Goal: Task Accomplishment & Management: Manage account settings

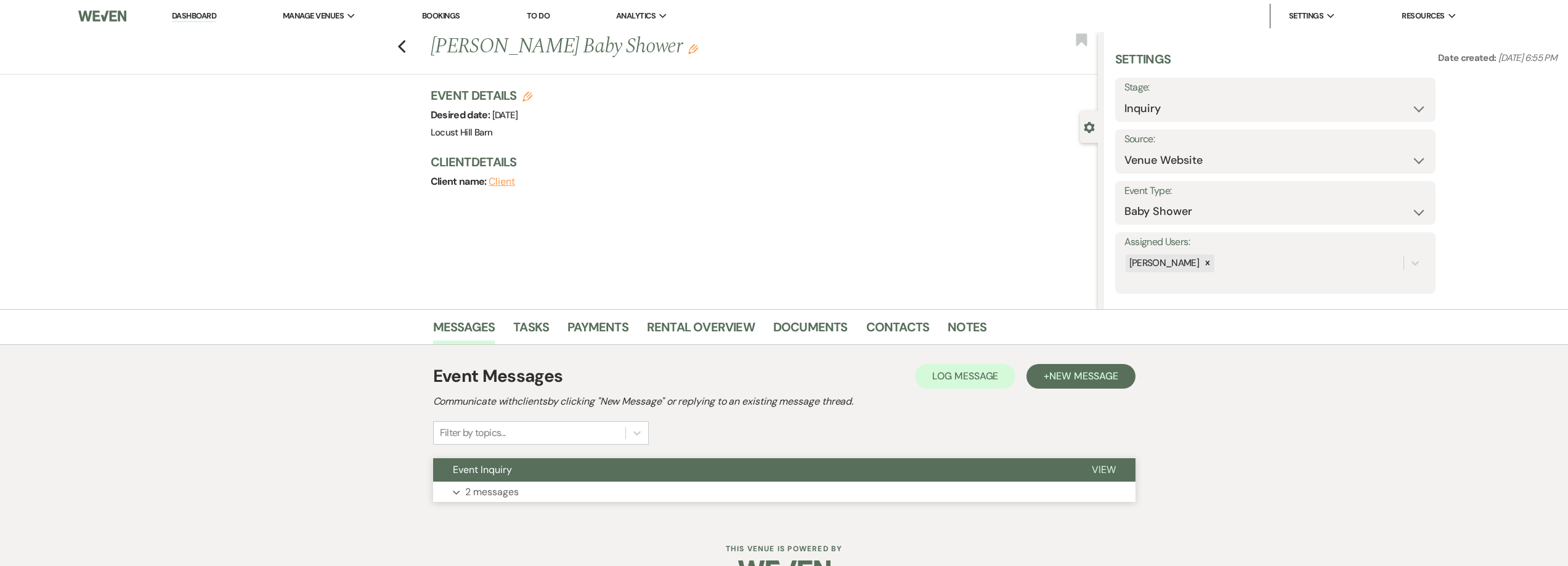
click at [474, 491] on p "2 messages" at bounding box center [492, 492] width 54 height 16
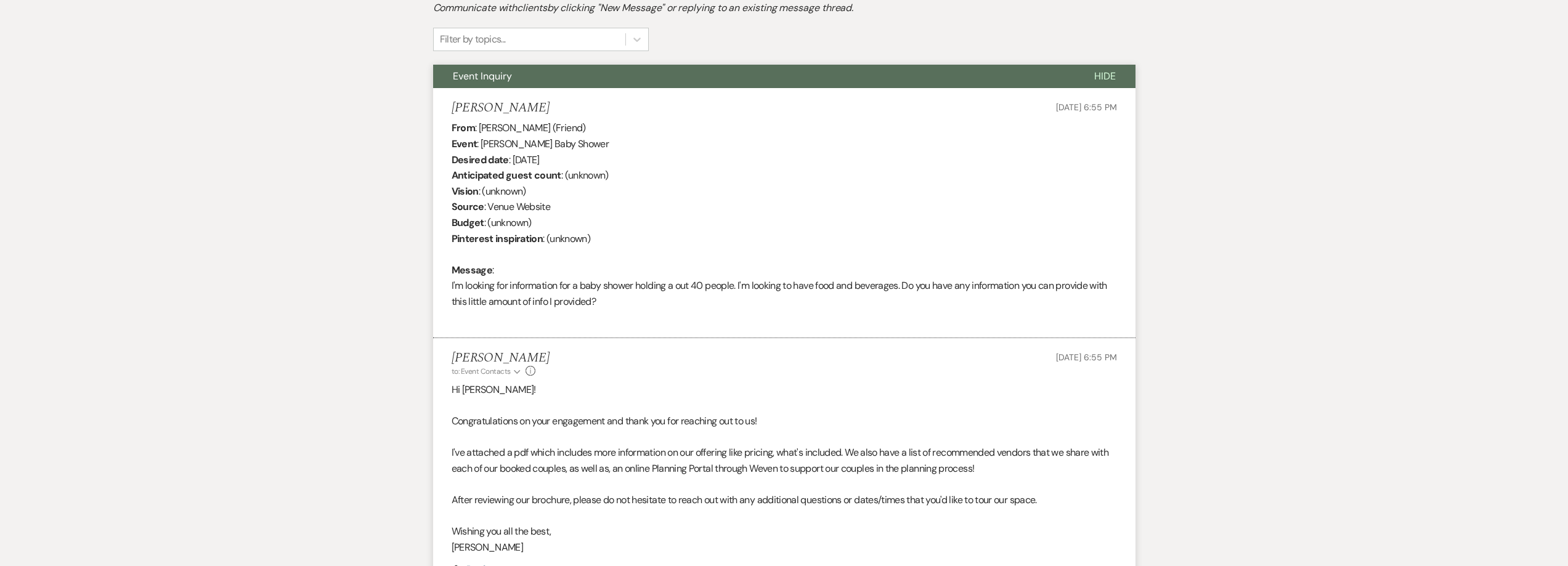
scroll to position [558, 0]
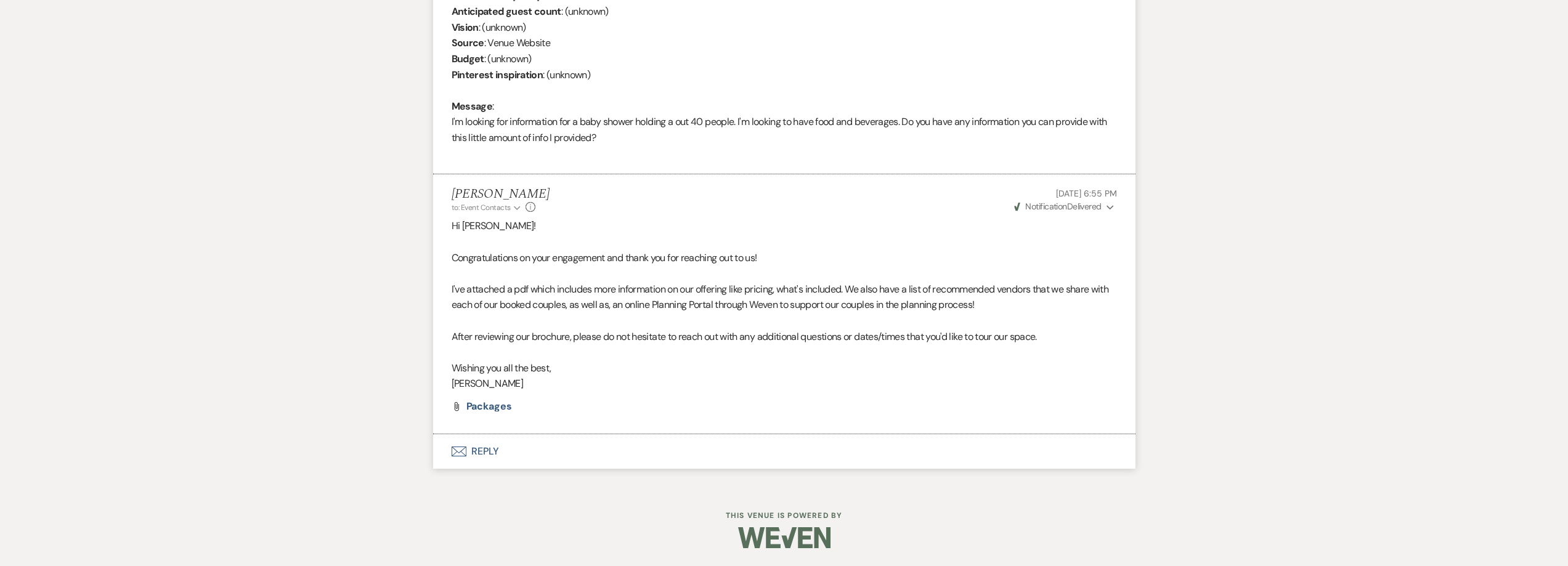
click at [497, 451] on button "Envelope Reply" at bounding box center [784, 452] width 703 height 35
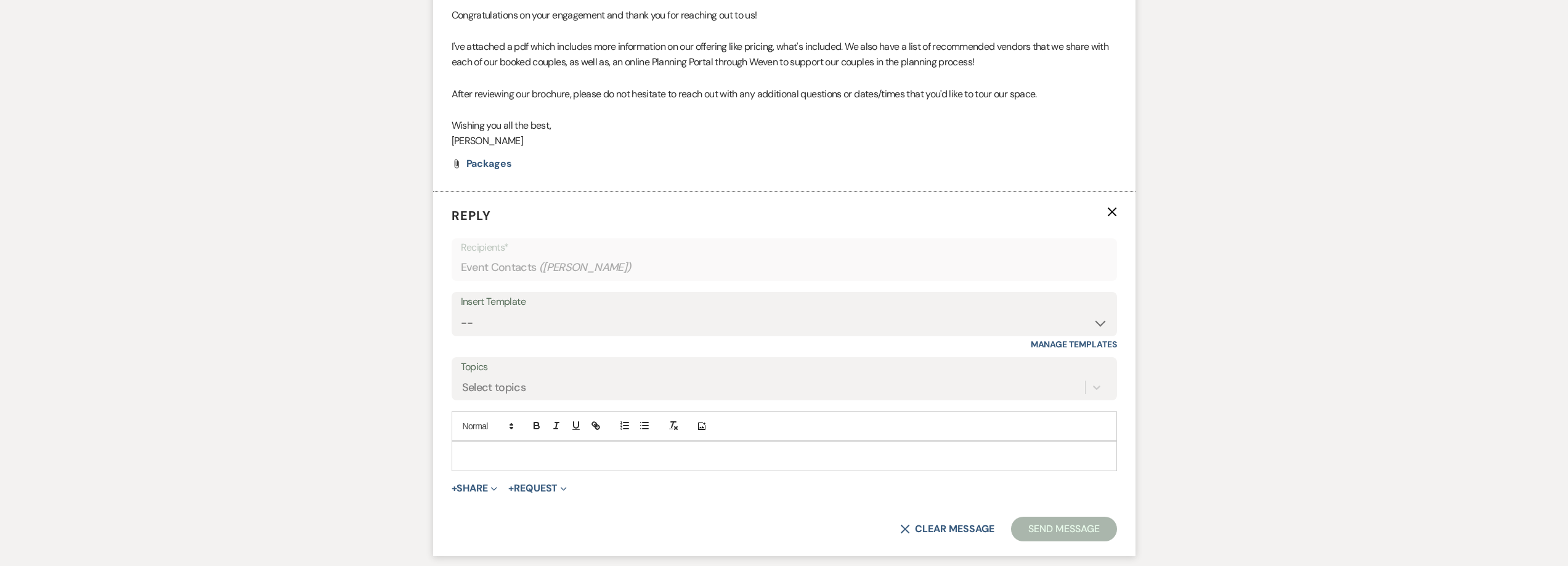
scroll to position [804, 0]
click at [509, 446] on p at bounding box center [784, 452] width 646 height 14
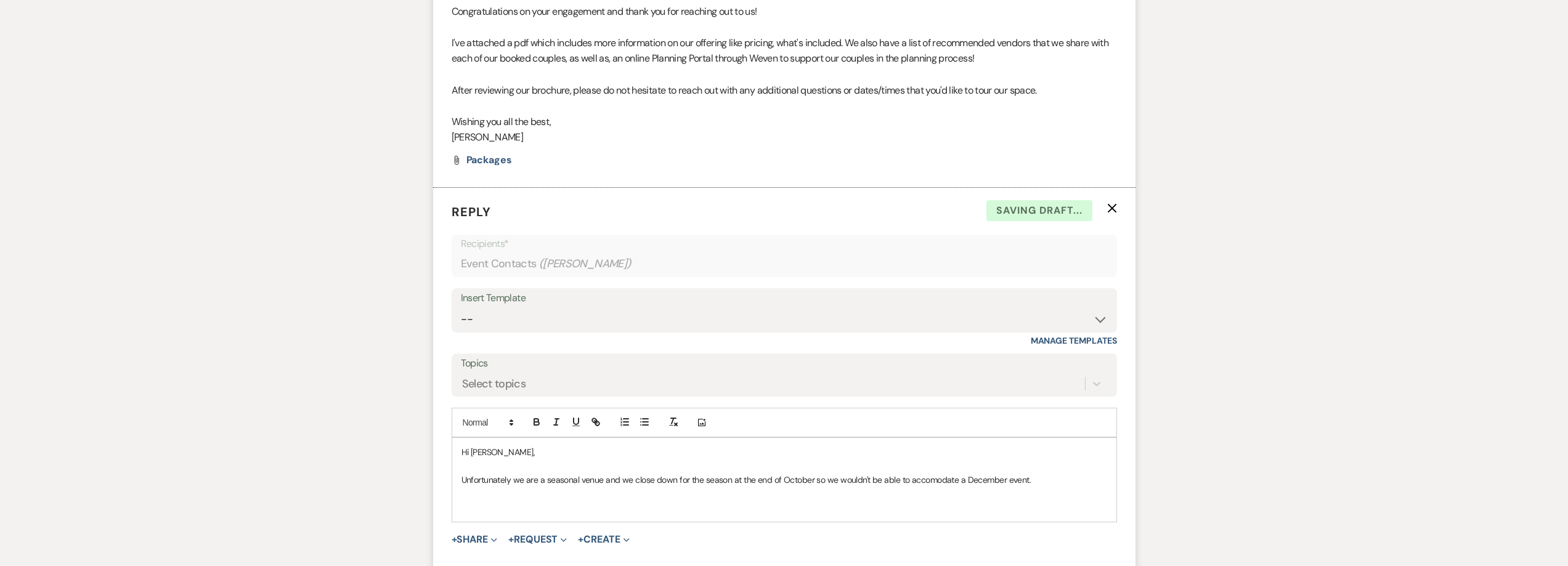
click at [918, 478] on p "Unfortunately we are a seasonal venue and we close down for the season at the e…" at bounding box center [784, 480] width 646 height 14
click at [478, 511] on p at bounding box center [784, 508] width 646 height 14
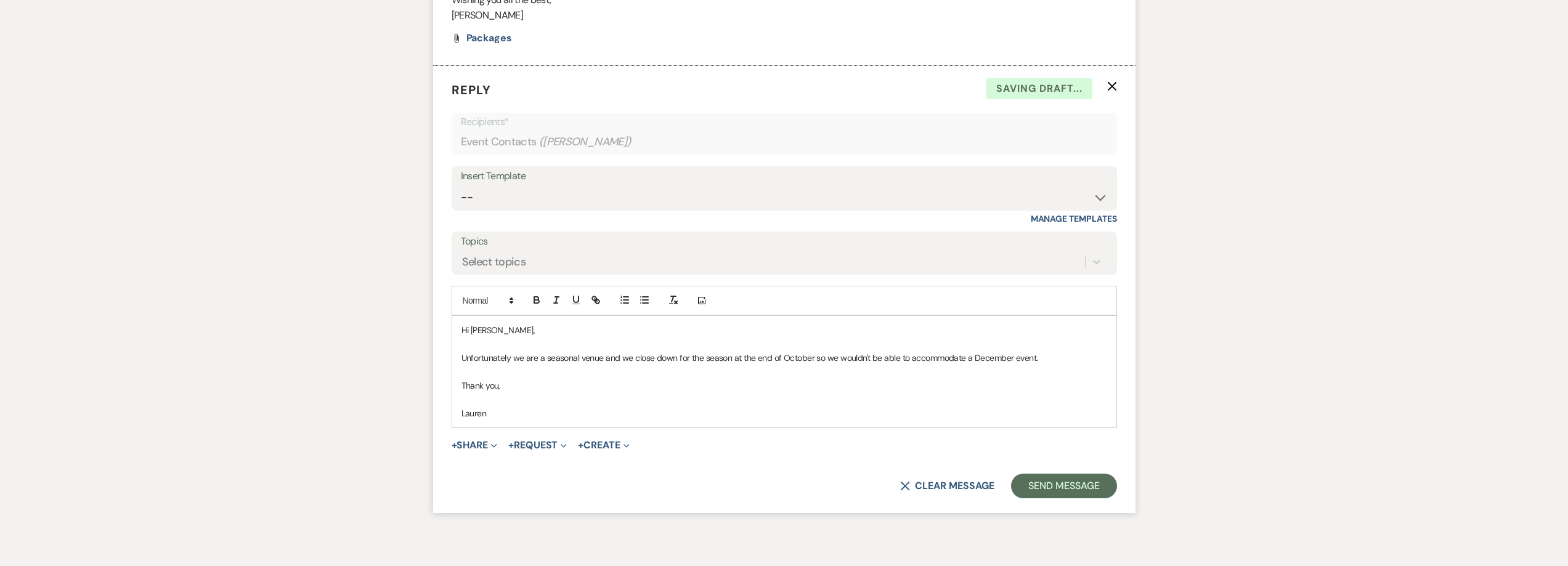
scroll to position [928, 0]
click at [1067, 476] on button "Send Message" at bounding box center [1064, 485] width 105 height 25
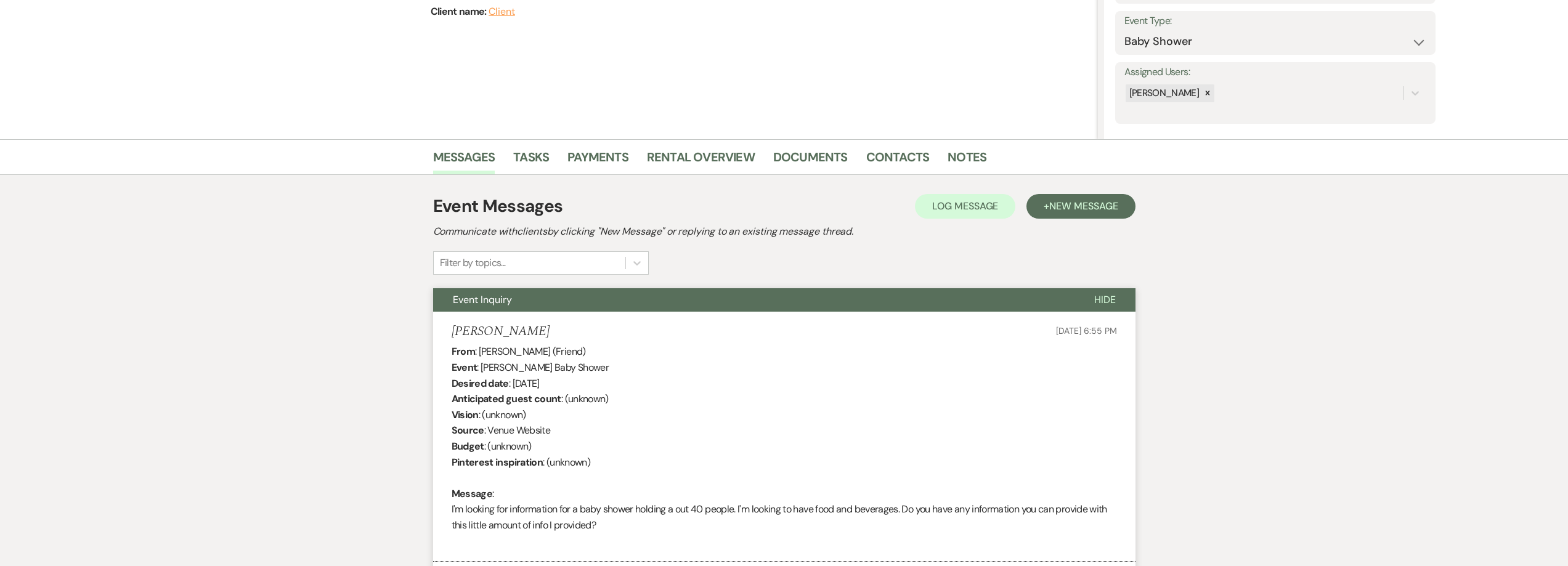
scroll to position [0, 0]
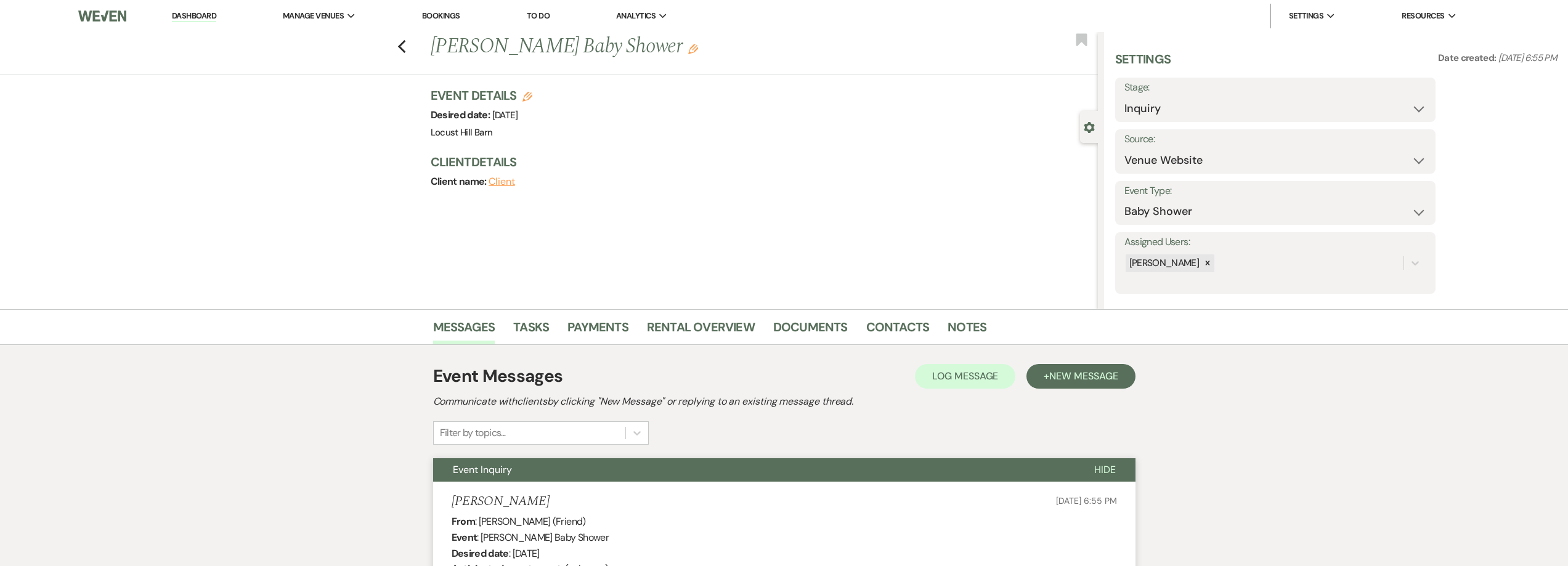
click at [213, 12] on link "Dashboard" at bounding box center [194, 16] width 45 height 12
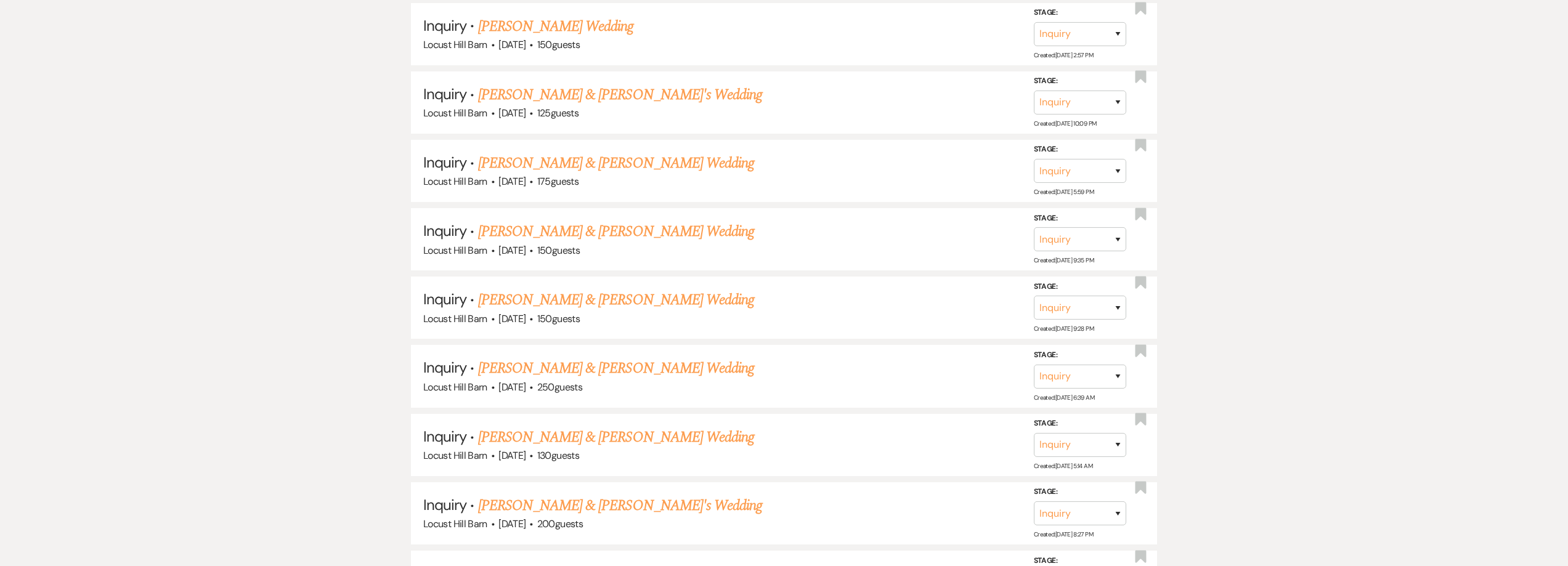
scroll to position [1946, 0]
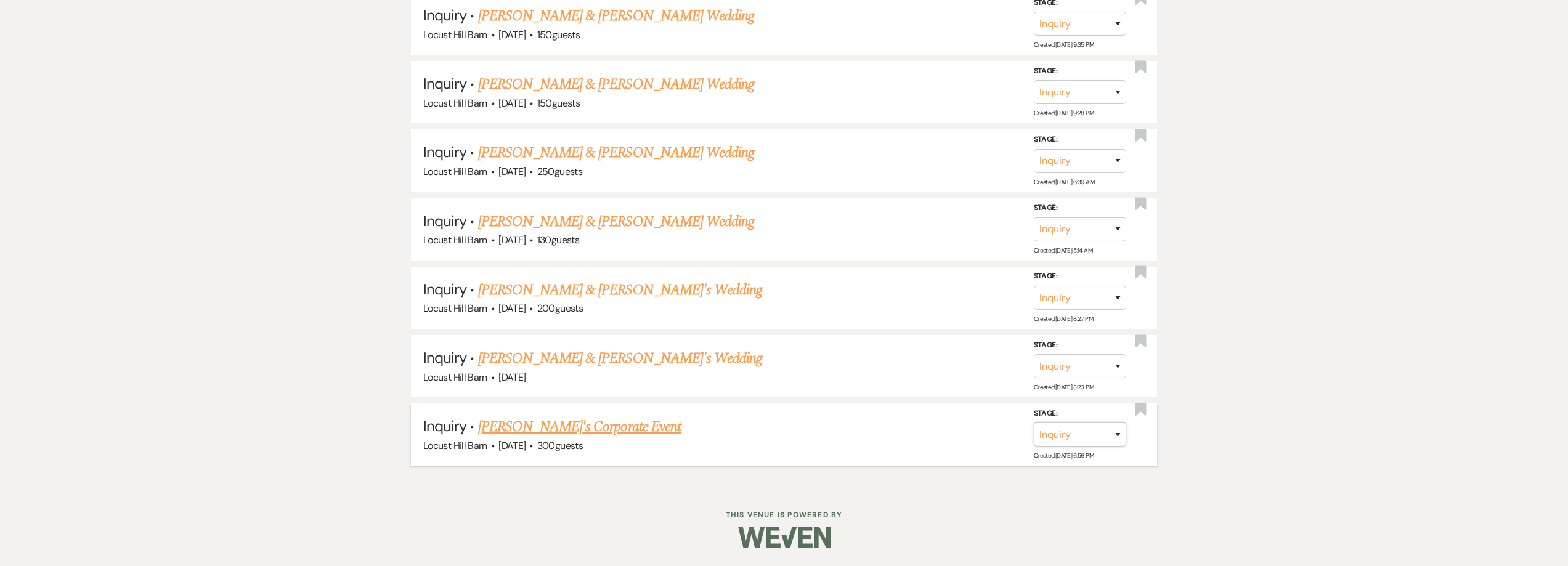
click at [1088, 439] on select "Inquiry Follow Up Tour Requested Tour Confirmed Toured Proposal Sent Booked Lost" at bounding box center [1080, 434] width 92 height 24
select select "8"
click at [1034, 422] on select "Inquiry Follow Up Tour Requested Tour Confirmed Toured Proposal Sent Booked Lost" at bounding box center [1080, 434] width 92 height 24
click at [1097, 439] on button "Save" at bounding box center [1101, 435] width 61 height 25
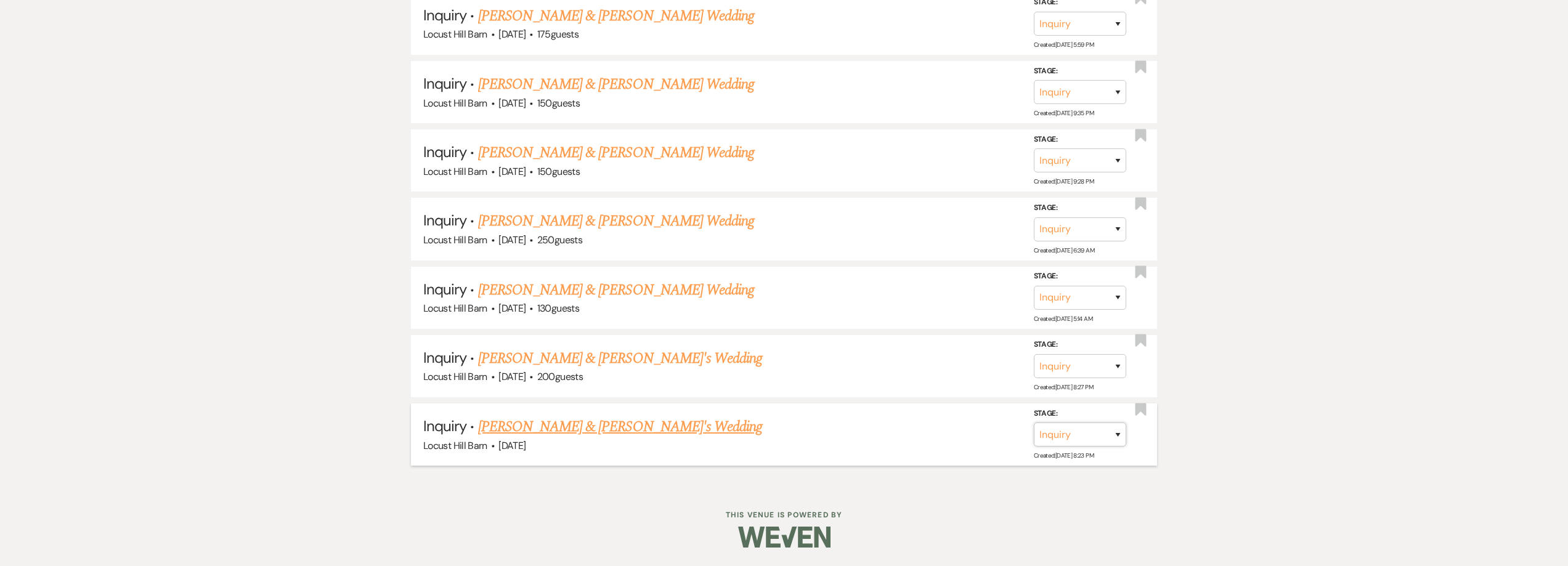
click at [1083, 432] on select "Inquiry Follow Up Tour Requested Tour Confirmed Toured Proposal Sent Booked Lost" at bounding box center [1080, 434] width 92 height 24
select select "8"
click at [1034, 422] on select "Inquiry Follow Up Tour Requested Tour Confirmed Toured Proposal Sent Booked Lost" at bounding box center [1080, 434] width 92 height 24
click at [1093, 440] on button "Save" at bounding box center [1101, 435] width 61 height 25
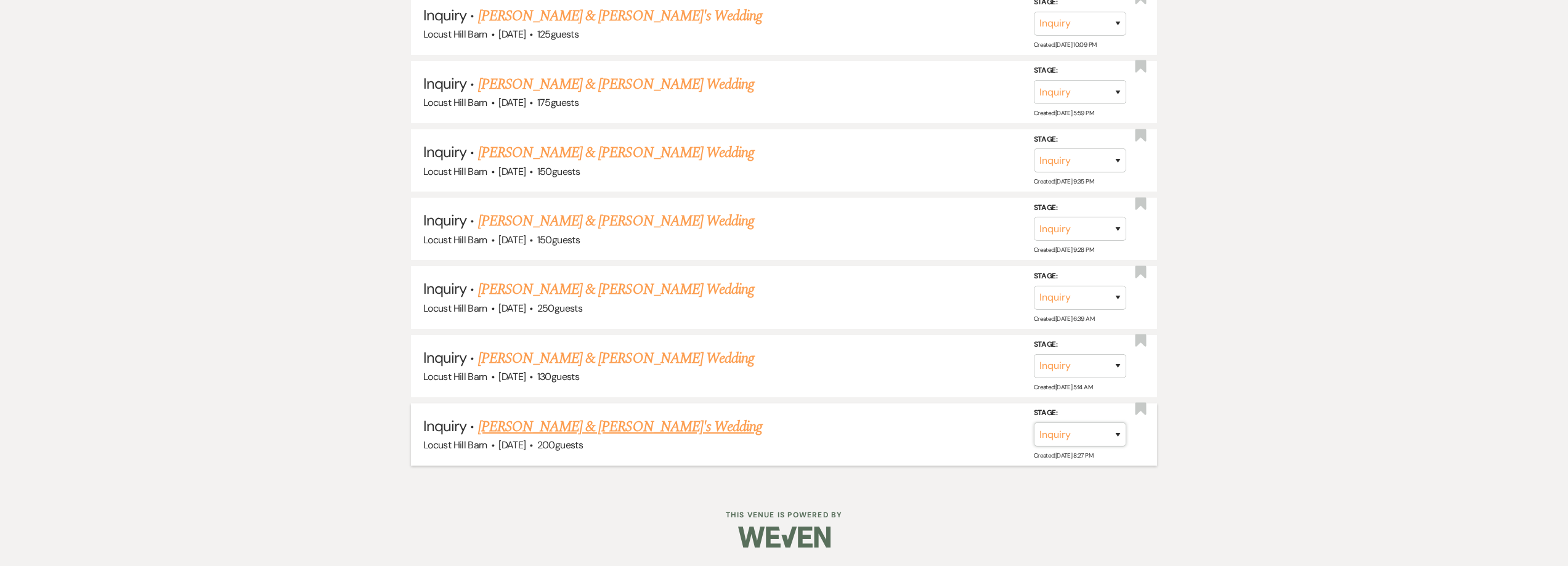
click at [1078, 429] on select "Inquiry Follow Up Tour Requested Tour Confirmed Toured Proposal Sent Booked Lost" at bounding box center [1080, 434] width 92 height 24
select select "8"
click at [1034, 422] on select "Inquiry Follow Up Tour Requested Tour Confirmed Toured Proposal Sent Booked Lost" at bounding box center [1080, 434] width 92 height 24
click at [1103, 439] on button "Save" at bounding box center [1101, 435] width 61 height 25
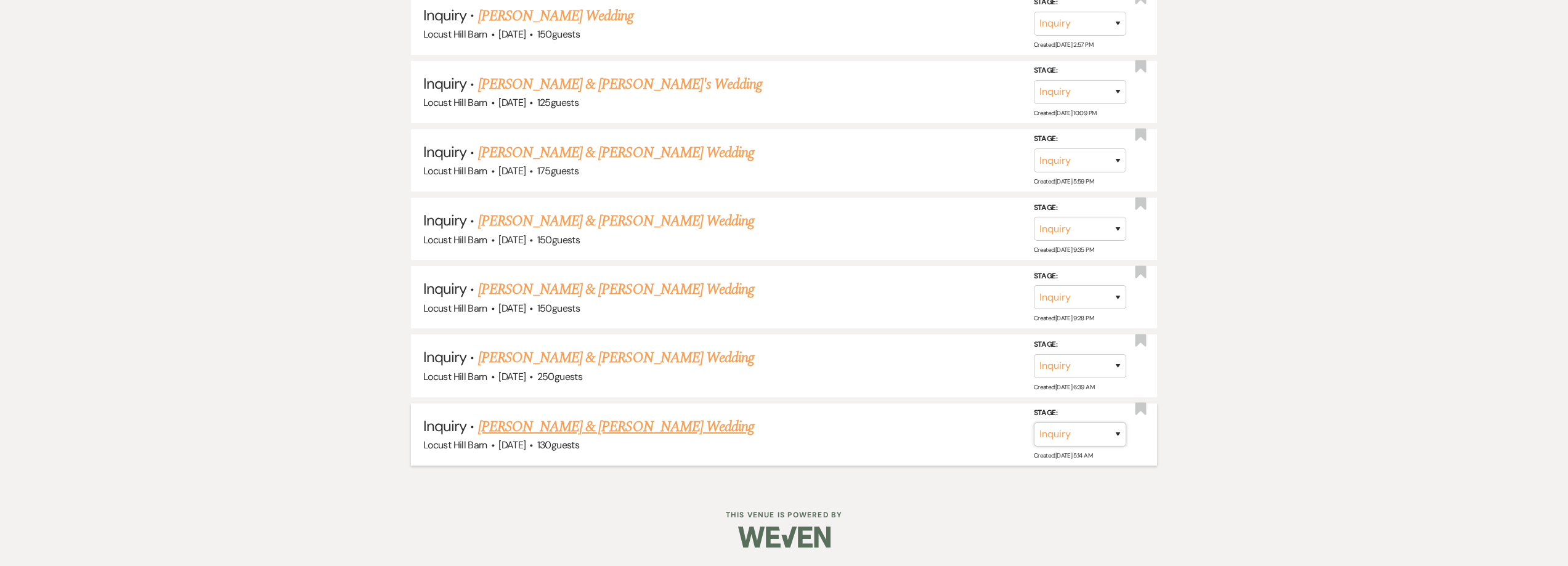
click at [1080, 430] on select "Inquiry Follow Up Tour Requested Tour Confirmed Toured Proposal Sent Booked Lost" at bounding box center [1080, 434] width 92 height 24
select select "8"
click at [1034, 422] on select "Inquiry Follow Up Tour Requested Tour Confirmed Toured Proposal Sent Booked Lost" at bounding box center [1080, 434] width 92 height 24
click at [1099, 428] on button "Save" at bounding box center [1101, 435] width 61 height 25
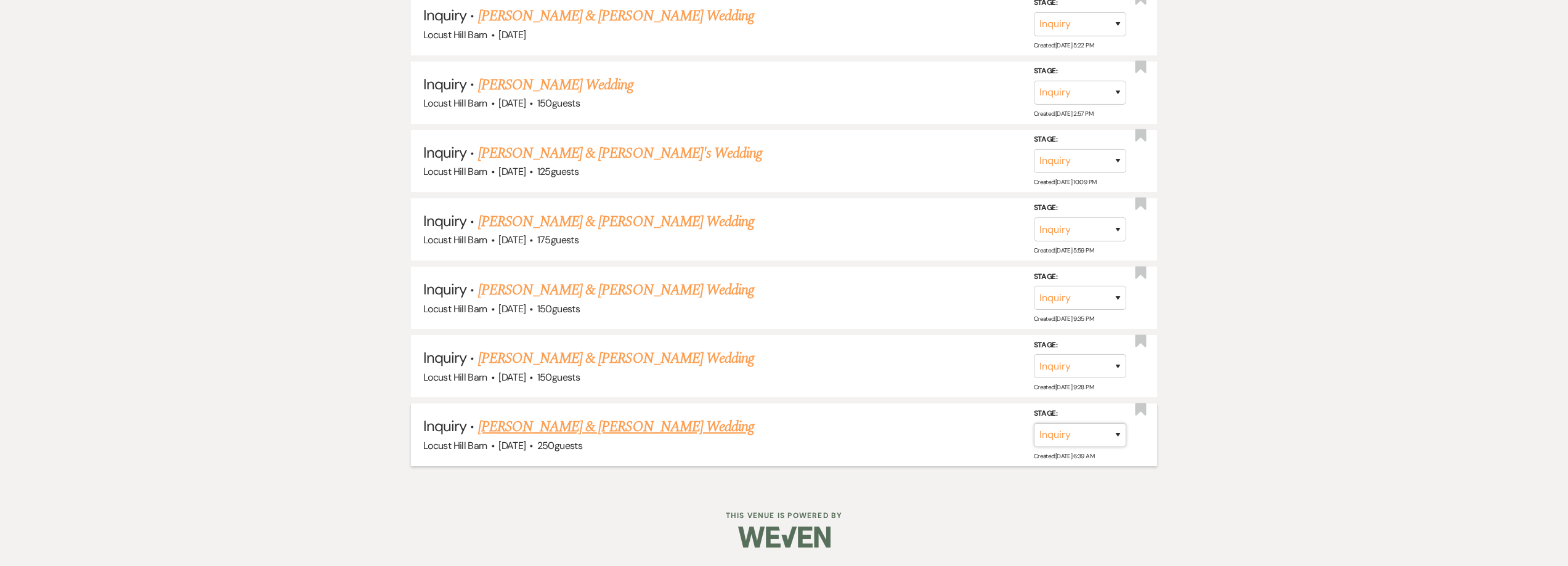
click at [1080, 432] on select "Inquiry Follow Up Tour Requested Tour Confirmed Toured Proposal Sent Booked Lost" at bounding box center [1080, 435] width 92 height 24
select select "8"
click at [1034, 423] on select "Inquiry Follow Up Tour Requested Tour Confirmed Toured Proposal Sent Booked Lost" at bounding box center [1080, 435] width 92 height 24
click at [1092, 429] on button "Save" at bounding box center [1101, 435] width 61 height 25
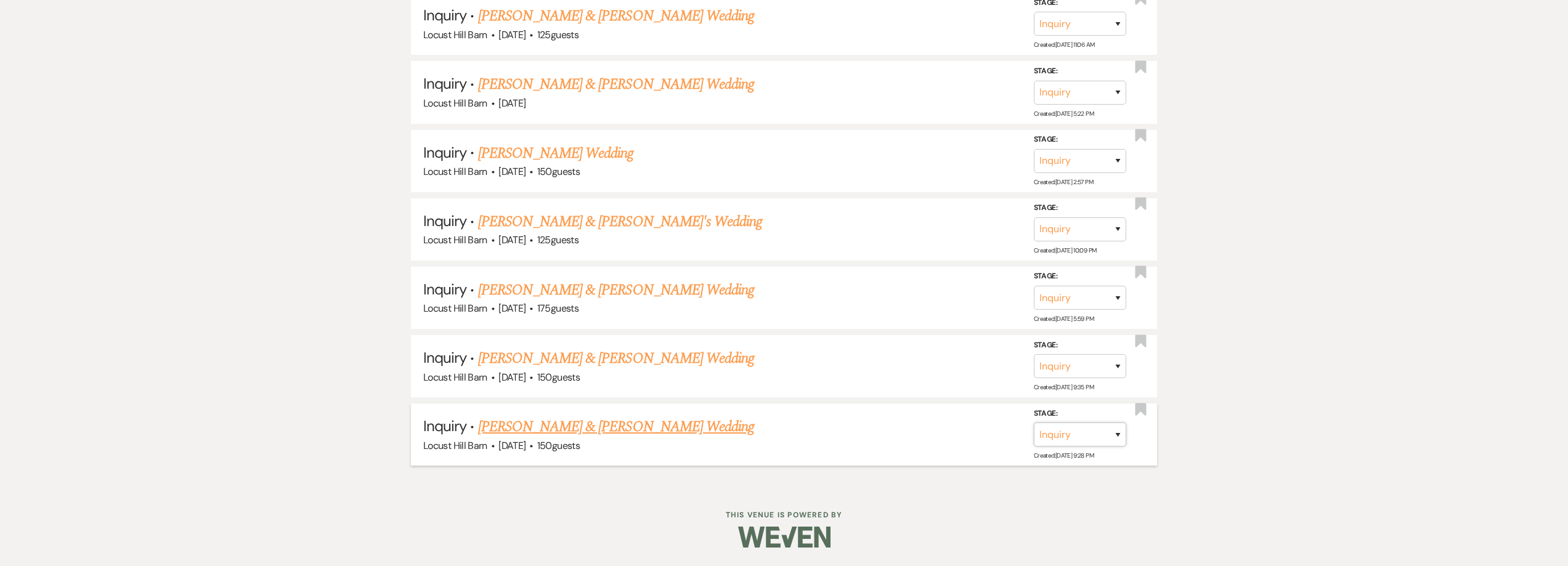
click at [1078, 435] on select "Inquiry Follow Up Tour Requested Tour Confirmed Toured Proposal Sent Booked Lost" at bounding box center [1080, 434] width 92 height 24
select select "8"
click at [1034, 422] on select "Inquiry Follow Up Tour Requested Tour Confirmed Toured Proposal Sent Booked Lost" at bounding box center [1080, 434] width 92 height 24
click at [1096, 438] on button "Save" at bounding box center [1101, 435] width 61 height 25
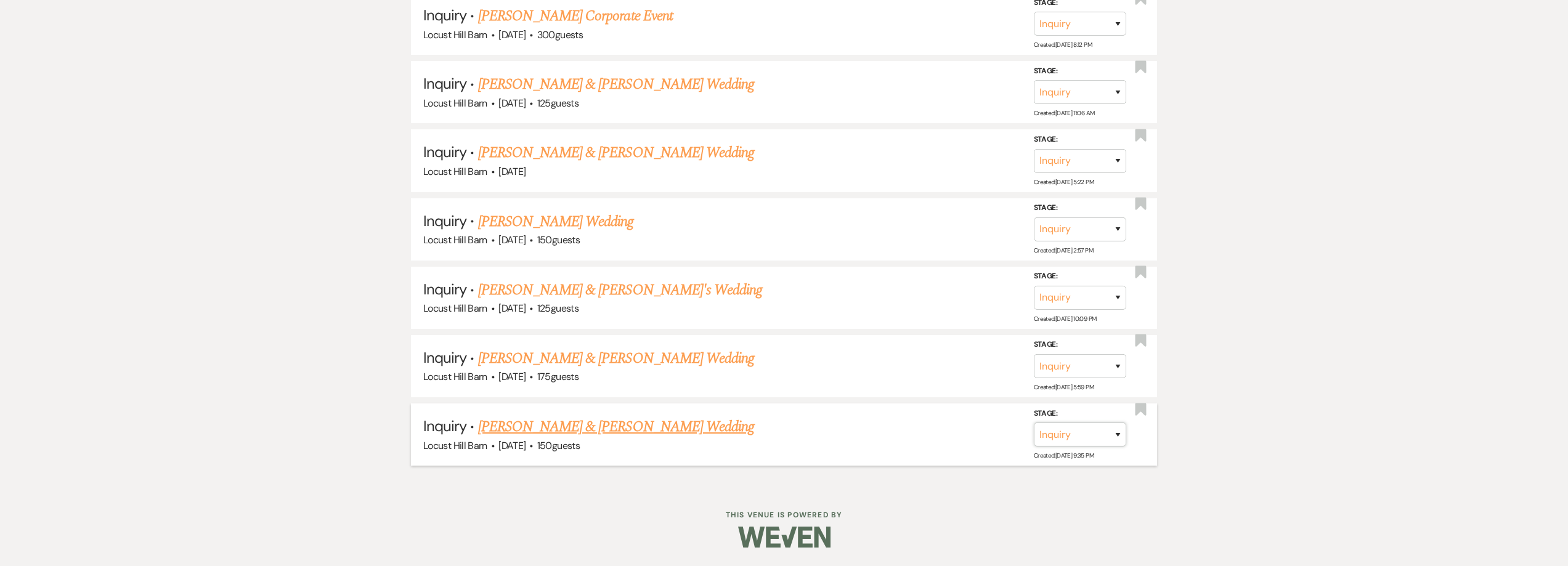
click at [1073, 437] on select "Inquiry Follow Up Tour Requested Tour Confirmed Toured Proposal Sent Booked Lost" at bounding box center [1080, 434] width 92 height 24
select select "8"
click at [1034, 422] on select "Inquiry Follow Up Tour Requested Tour Confirmed Toured Proposal Sent Booked Lost" at bounding box center [1080, 434] width 92 height 24
click at [1089, 432] on button "Save" at bounding box center [1101, 435] width 61 height 25
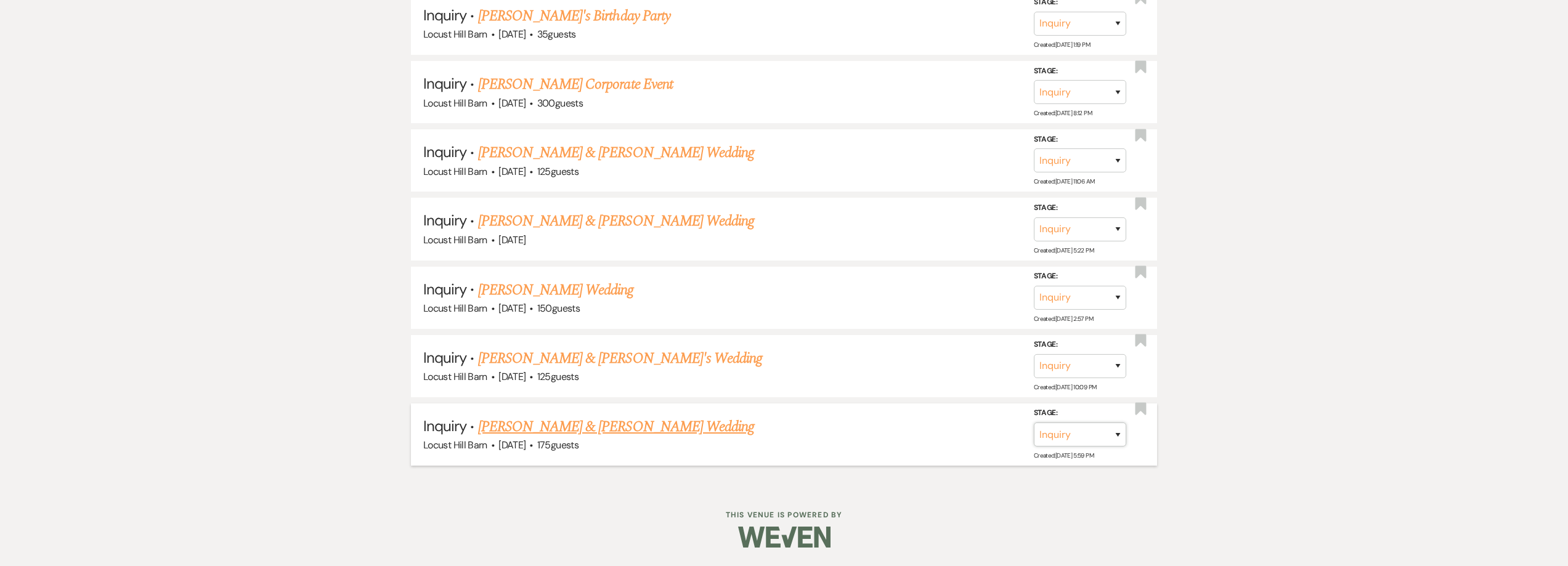
drag, startPoint x: 1069, startPoint y: 432, endPoint x: 1066, endPoint y: 425, distance: 7.6
click at [1069, 432] on select "Inquiry Follow Up Tour Requested Tour Confirmed Toured Proposal Sent Booked Lost" at bounding box center [1080, 434] width 92 height 24
select select "8"
click at [1034, 422] on select "Inquiry Follow Up Tour Requested Tour Confirmed Toured Proposal Sent Booked Lost" at bounding box center [1080, 434] width 92 height 24
click at [1094, 437] on button "Save" at bounding box center [1101, 435] width 61 height 25
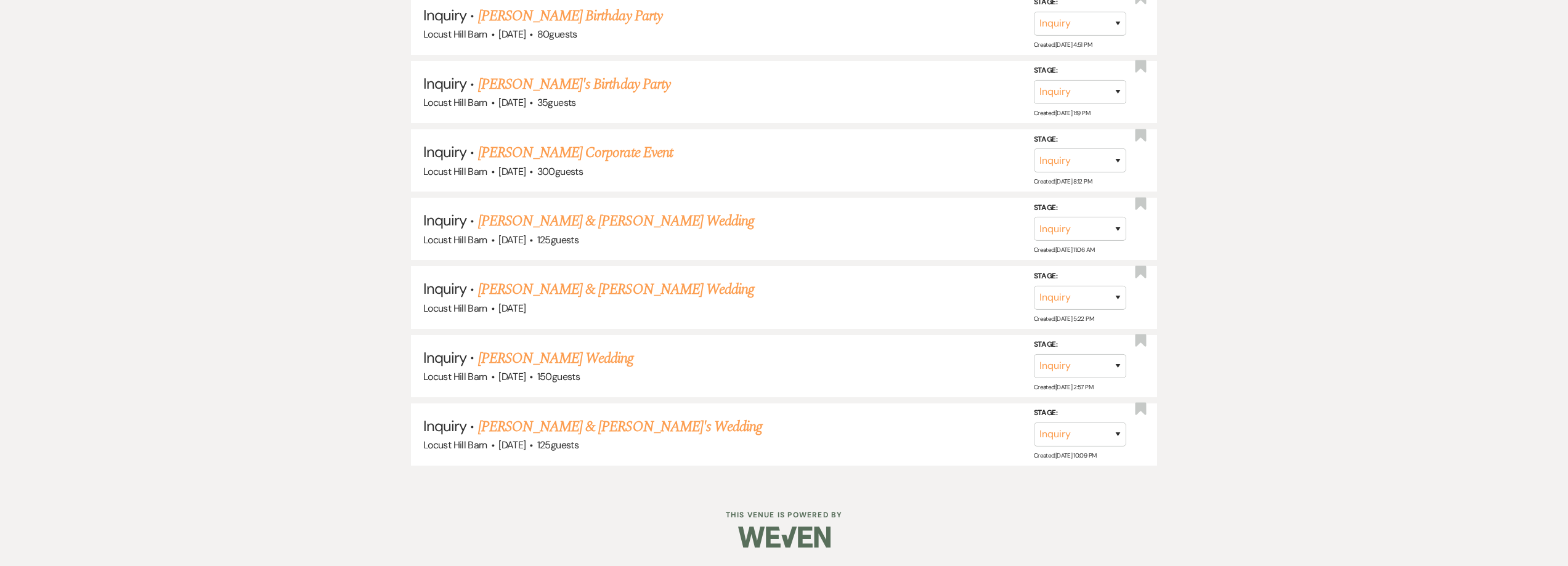
scroll to position [1398, 0]
click at [1068, 431] on select "Inquiry Follow Up Tour Requested Tour Confirmed Toured Proposal Sent Booked Lost" at bounding box center [1080, 434] width 92 height 24
select select "8"
click at [1034, 422] on select "Inquiry Follow Up Tour Requested Tour Confirmed Toured Proposal Sent Booked Lost" at bounding box center [1080, 434] width 92 height 24
click at [1107, 432] on button "Save" at bounding box center [1101, 435] width 61 height 25
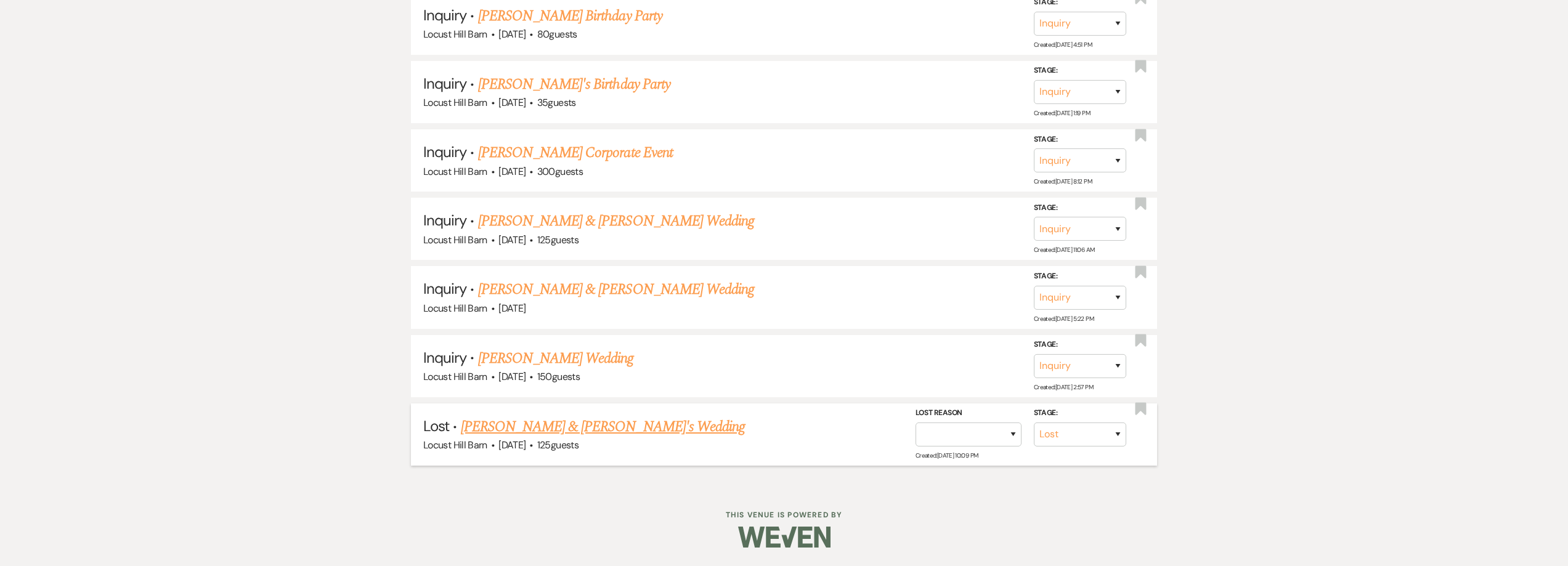
scroll to position [1329, 0]
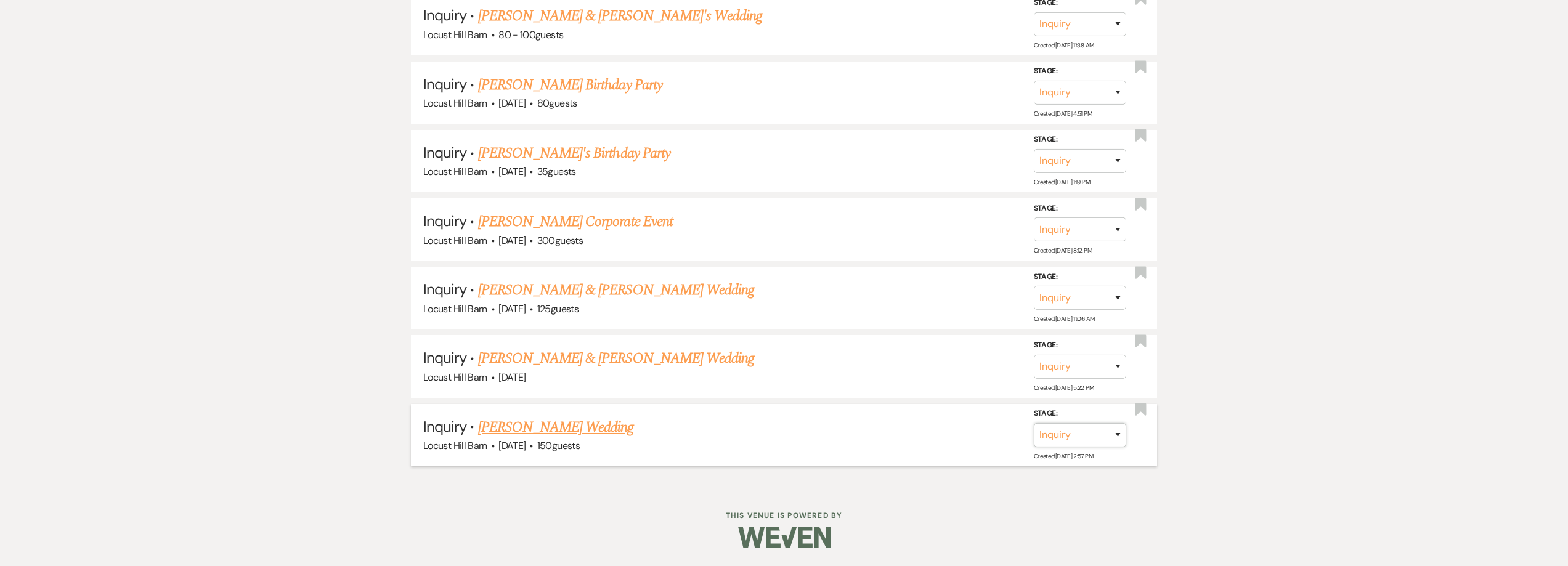
drag, startPoint x: 1068, startPoint y: 439, endPoint x: 1064, endPoint y: 429, distance: 10.8
click at [1068, 439] on select "Inquiry Follow Up Tour Requested Tour Confirmed Toured Proposal Sent Booked Lost" at bounding box center [1080, 435] width 92 height 24
select select "8"
click at [1034, 423] on select "Inquiry Follow Up Tour Requested Tour Confirmed Toured Proposal Sent Booked Lost" at bounding box center [1080, 435] width 92 height 24
click at [1106, 432] on button "Save" at bounding box center [1101, 435] width 61 height 25
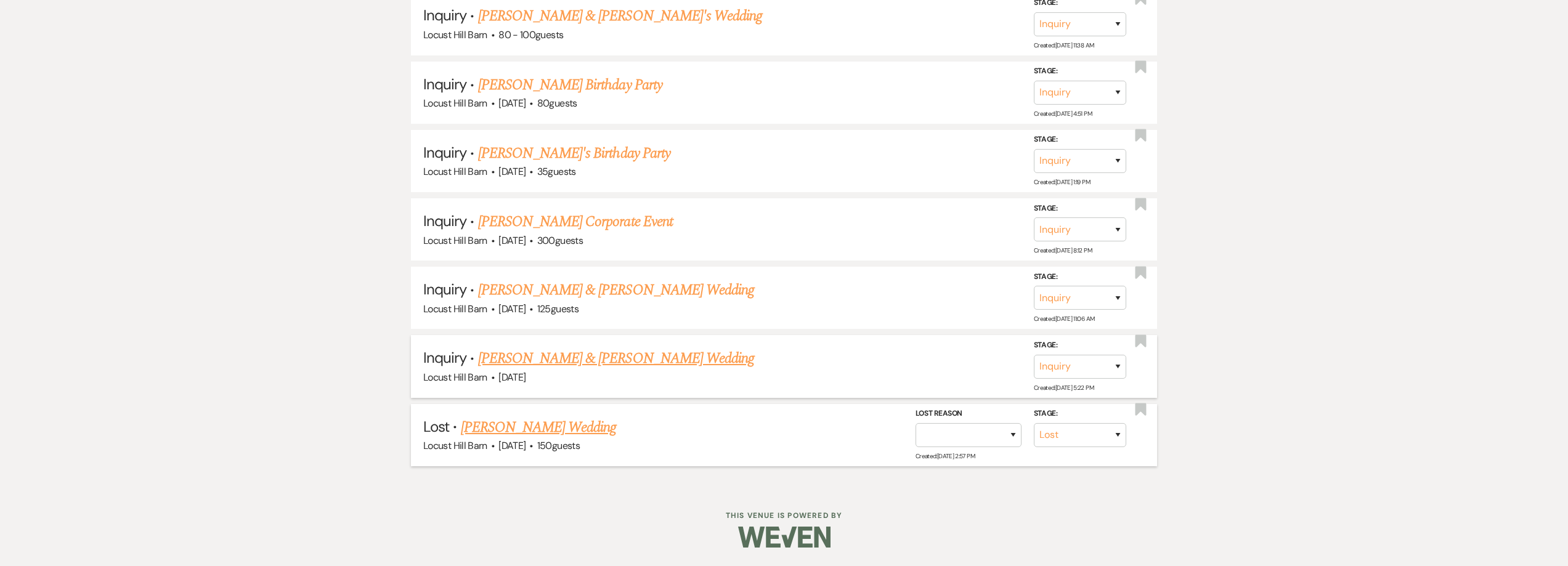
scroll to position [1261, 0]
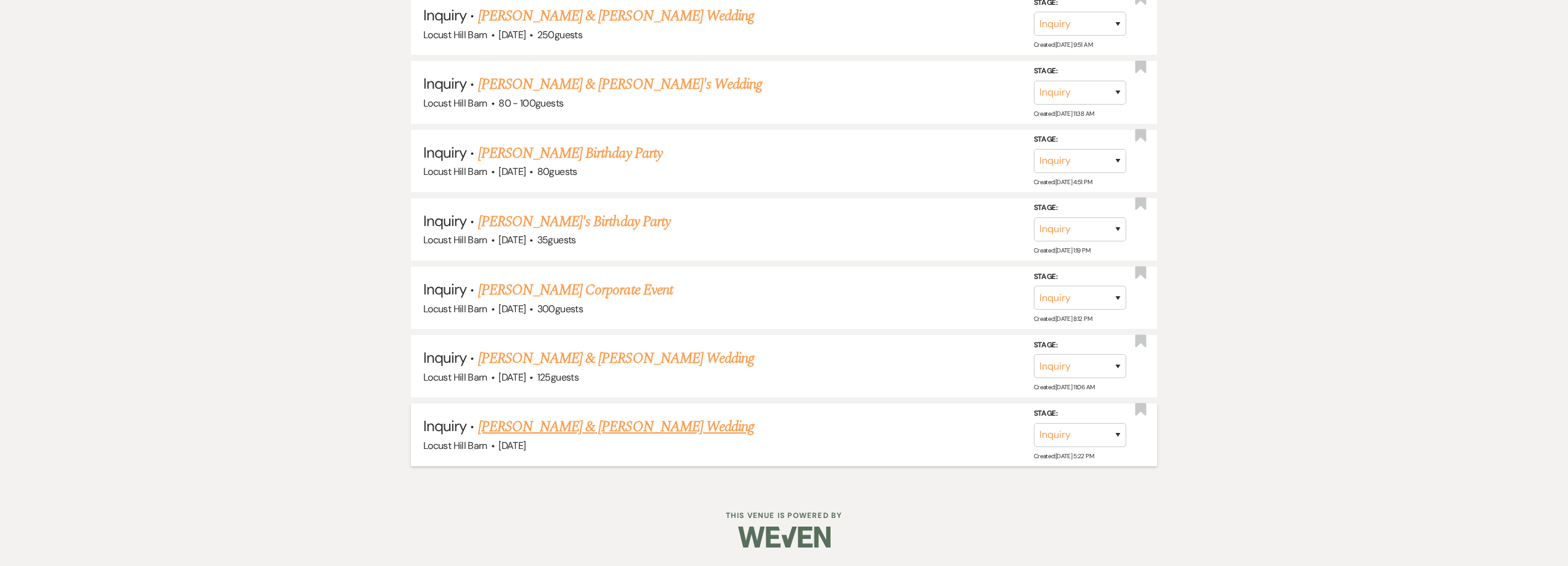
click at [1070, 447] on div "Stage: Inquiry Follow Up Tour Requested Tour Confirmed Toured Proposal Sent Boo…" at bounding box center [1086, 435] width 104 height 55
click at [1067, 438] on select "Inquiry Follow Up Tour Requested Tour Confirmed Toured Proposal Sent Booked Lost" at bounding box center [1080, 434] width 92 height 24
select select "8"
click at [1034, 422] on select "Inquiry Follow Up Tour Requested Tour Confirmed Toured Proposal Sent Booked Lost" at bounding box center [1080, 434] width 92 height 24
click at [1120, 436] on button "Save" at bounding box center [1101, 435] width 61 height 25
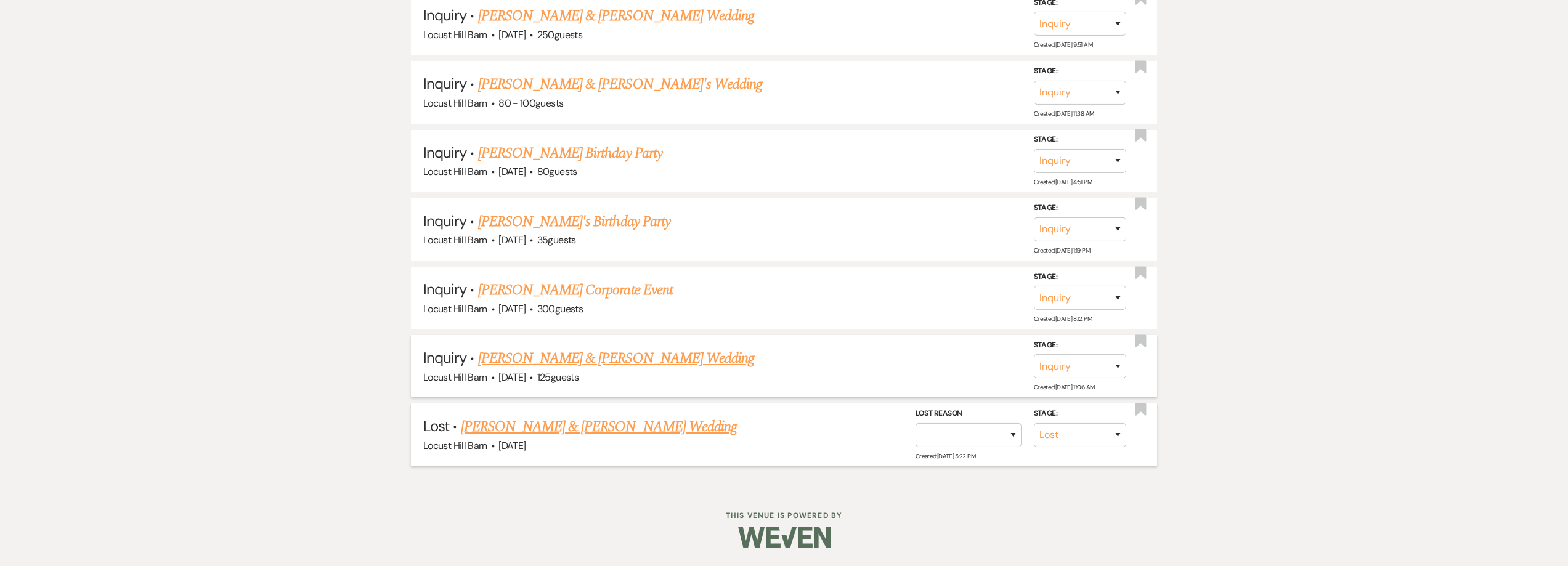
scroll to position [1193, 0]
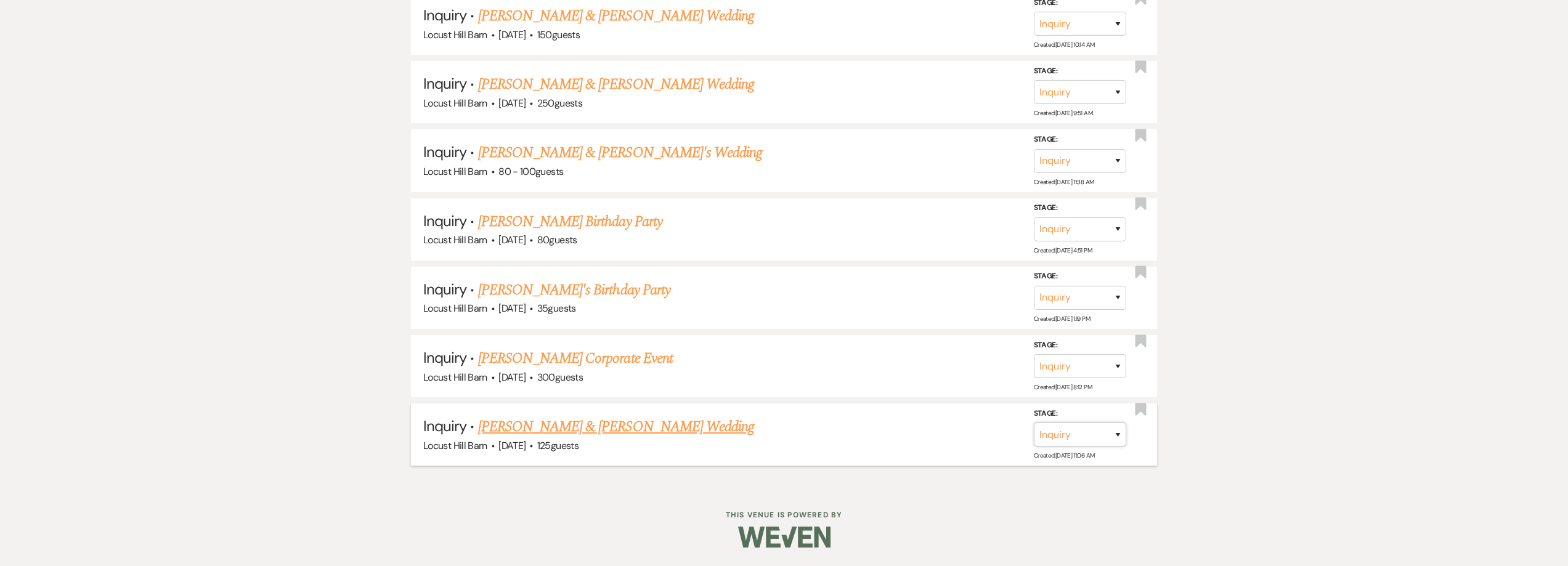
click at [1047, 436] on select "Inquiry Follow Up Tour Requested Tour Confirmed Toured Proposal Sent Booked Lost" at bounding box center [1080, 434] width 92 height 24
select select "8"
click at [1034, 422] on select "Inquiry Follow Up Tour Requested Tour Confirmed Toured Proposal Sent Booked Lost" at bounding box center [1080, 434] width 92 height 24
click at [1100, 432] on button "Save" at bounding box center [1101, 435] width 61 height 25
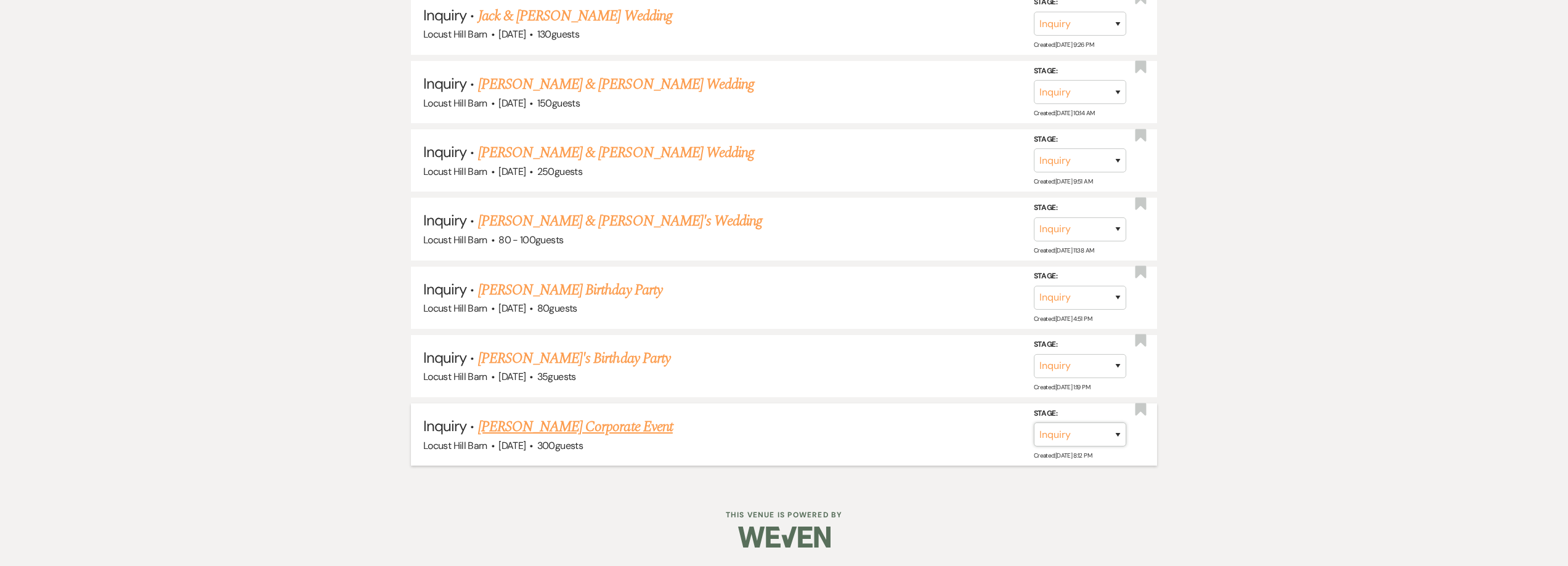
click at [1052, 441] on select "Inquiry Follow Up Tour Requested Tour Confirmed Toured Proposal Sent Booked Lost" at bounding box center [1080, 434] width 92 height 24
select select "8"
click at [1034, 422] on select "Inquiry Follow Up Tour Requested Tour Confirmed Toured Proposal Sent Booked Lost" at bounding box center [1080, 434] width 92 height 24
click at [1093, 429] on button "Save" at bounding box center [1101, 435] width 61 height 25
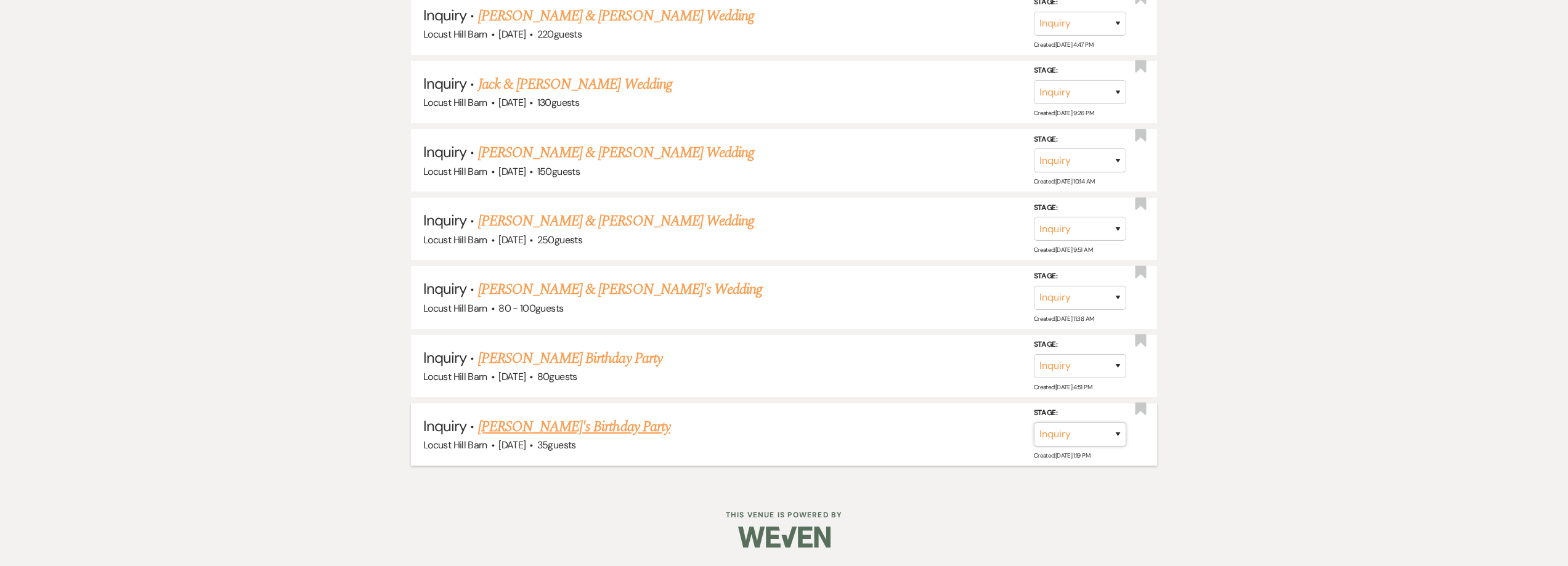
click at [1061, 441] on select "Inquiry Follow Up Tour Requested Tour Confirmed Toured Proposal Sent Booked Lost" at bounding box center [1080, 434] width 92 height 24
select select "8"
click at [1034, 422] on select "Inquiry Follow Up Tour Requested Tour Confirmed Toured Proposal Sent Booked Lost" at bounding box center [1080, 434] width 92 height 24
click at [1103, 435] on button "Save" at bounding box center [1101, 435] width 61 height 25
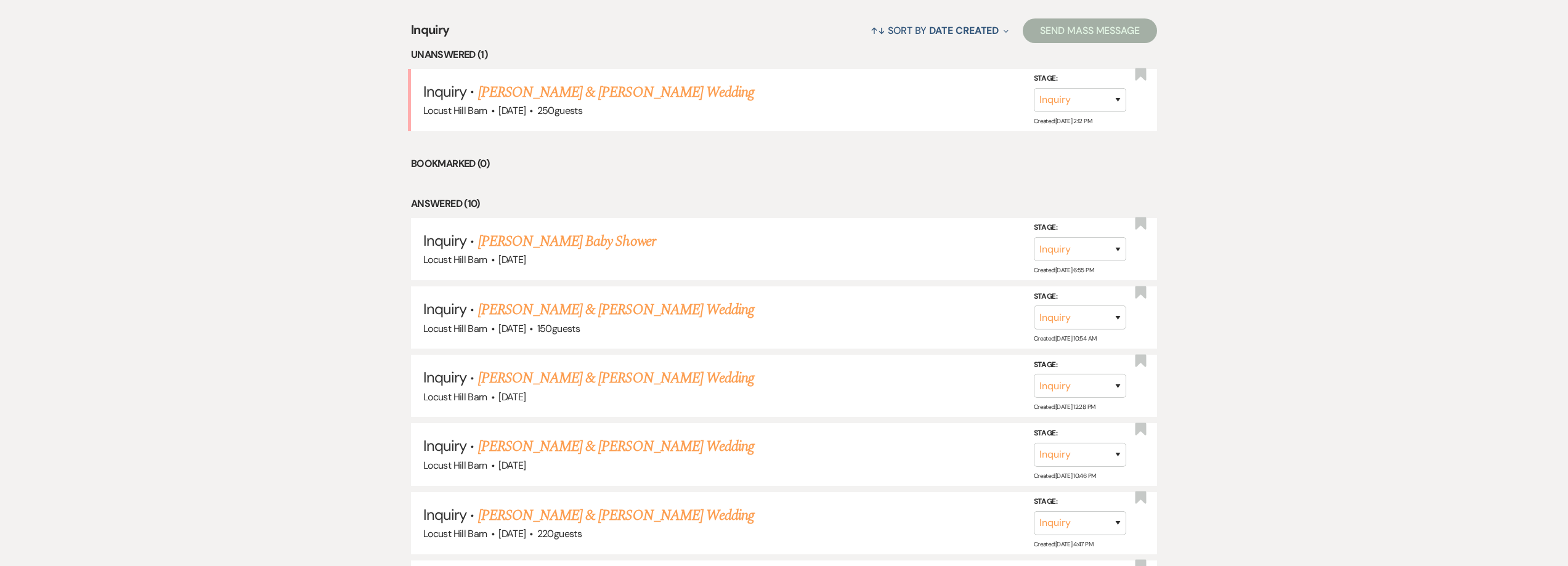
scroll to position [371, 0]
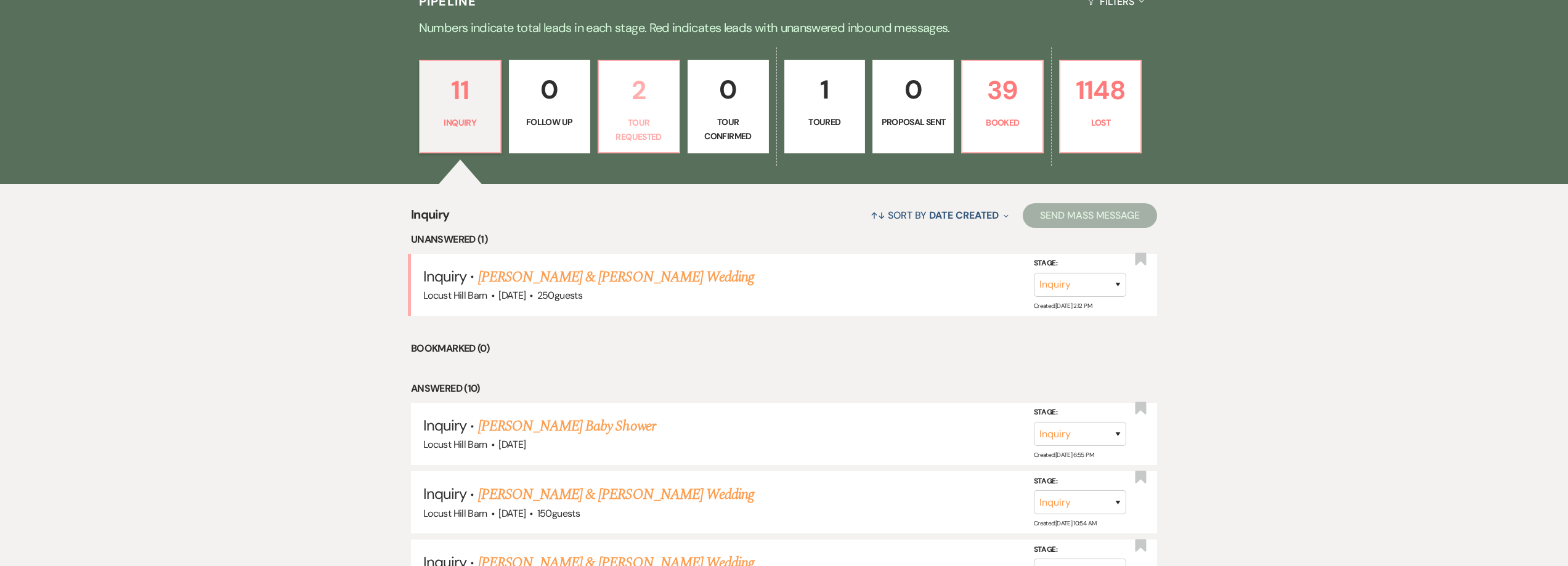
click at [648, 73] on p "2" at bounding box center [638, 91] width 65 height 41
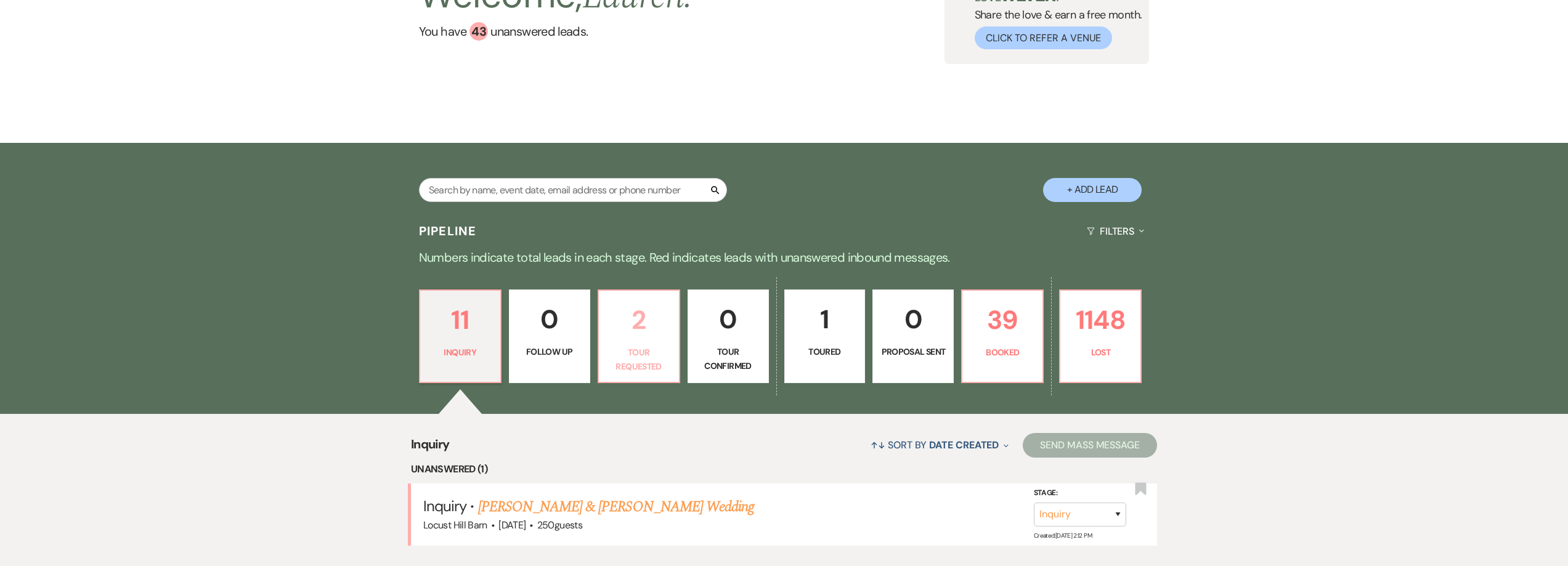
select select "2"
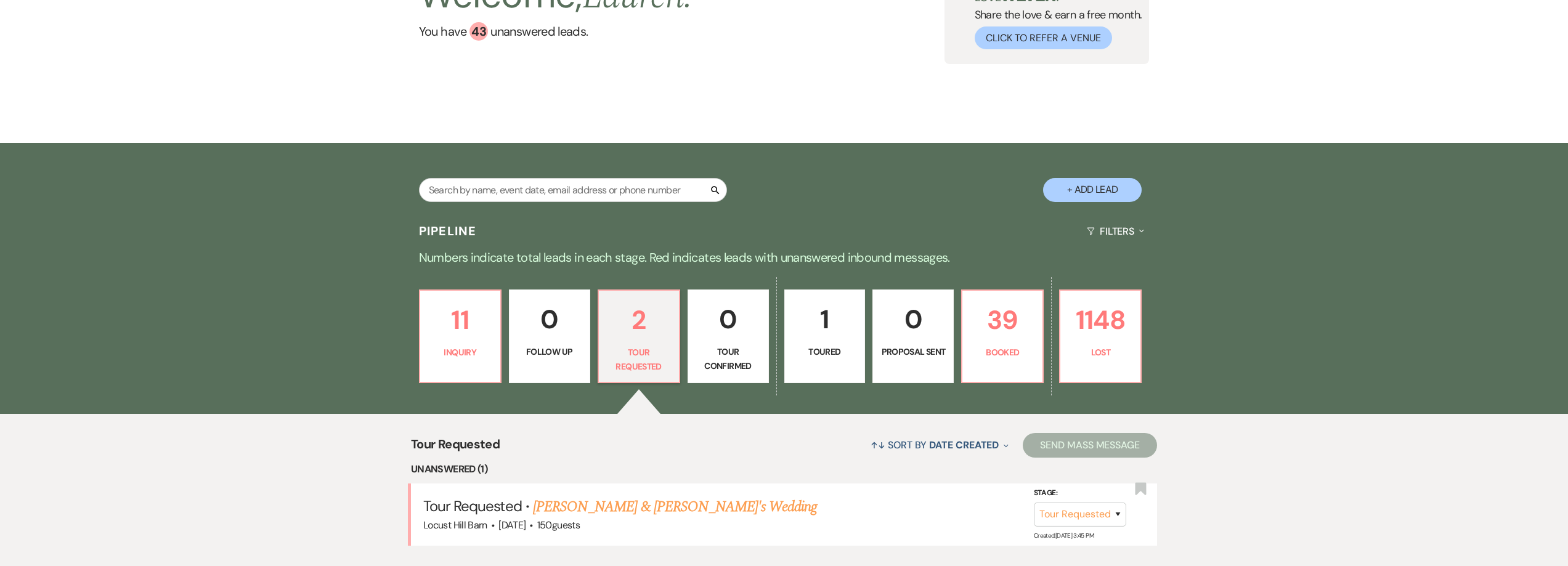
scroll to position [370, 0]
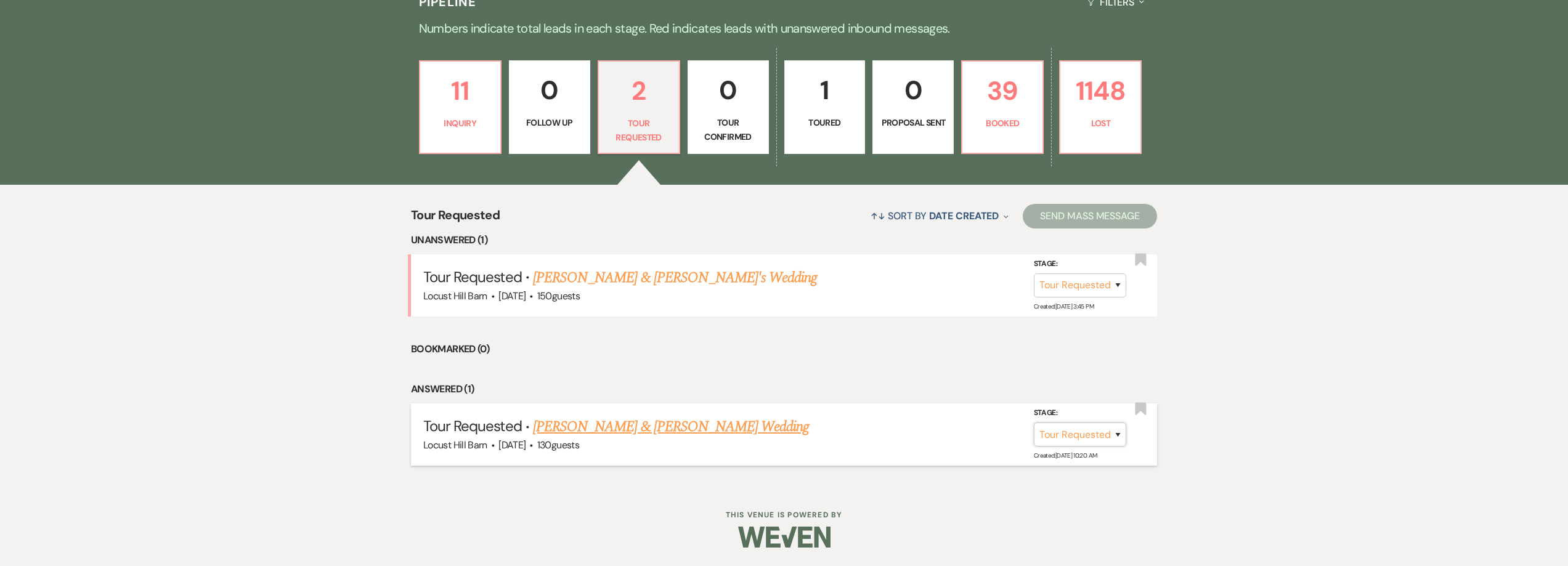
click at [1088, 435] on select "Inquiry Follow Up Tour Requested Tour Confirmed Toured Proposal Sent Booked Lost" at bounding box center [1080, 434] width 92 height 24
select select "8"
click at [1034, 422] on select "Inquiry Follow Up Tour Requested Tour Confirmed Toured Proposal Sent Booked Lost" at bounding box center [1080, 434] width 92 height 24
click at [1113, 432] on button "Save" at bounding box center [1101, 435] width 61 height 25
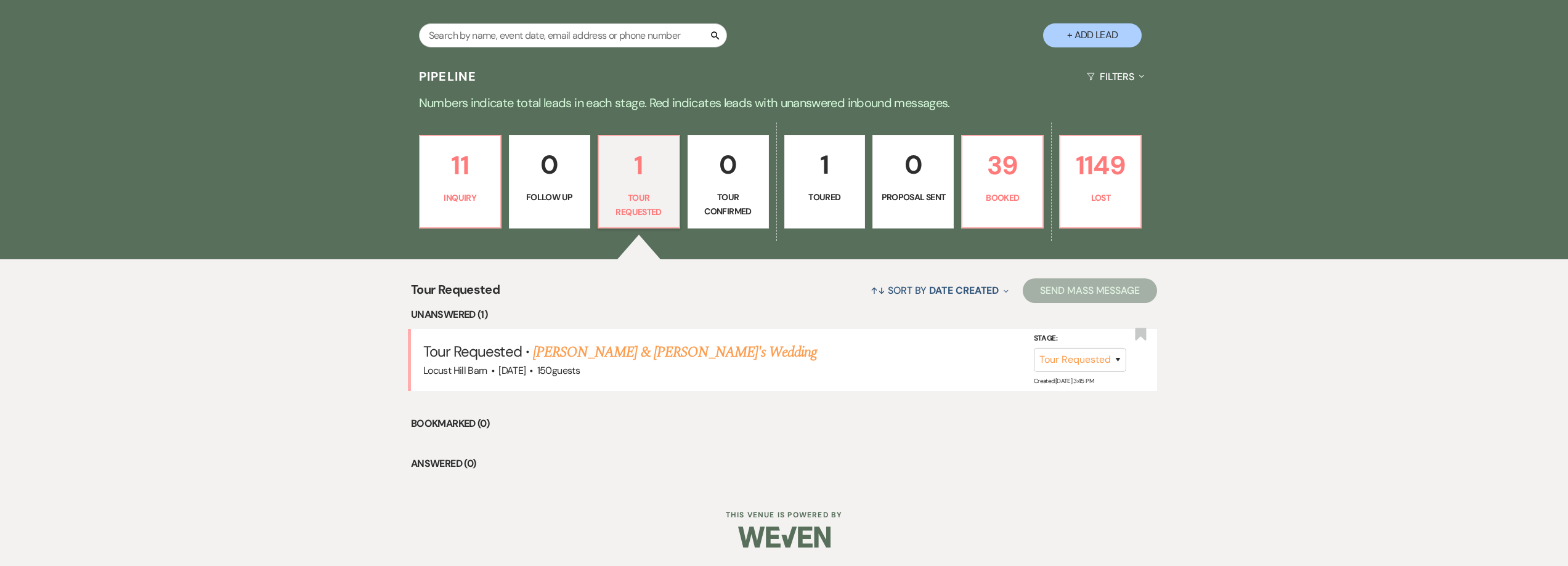
click at [818, 169] on p "1" at bounding box center [825, 165] width 65 height 41
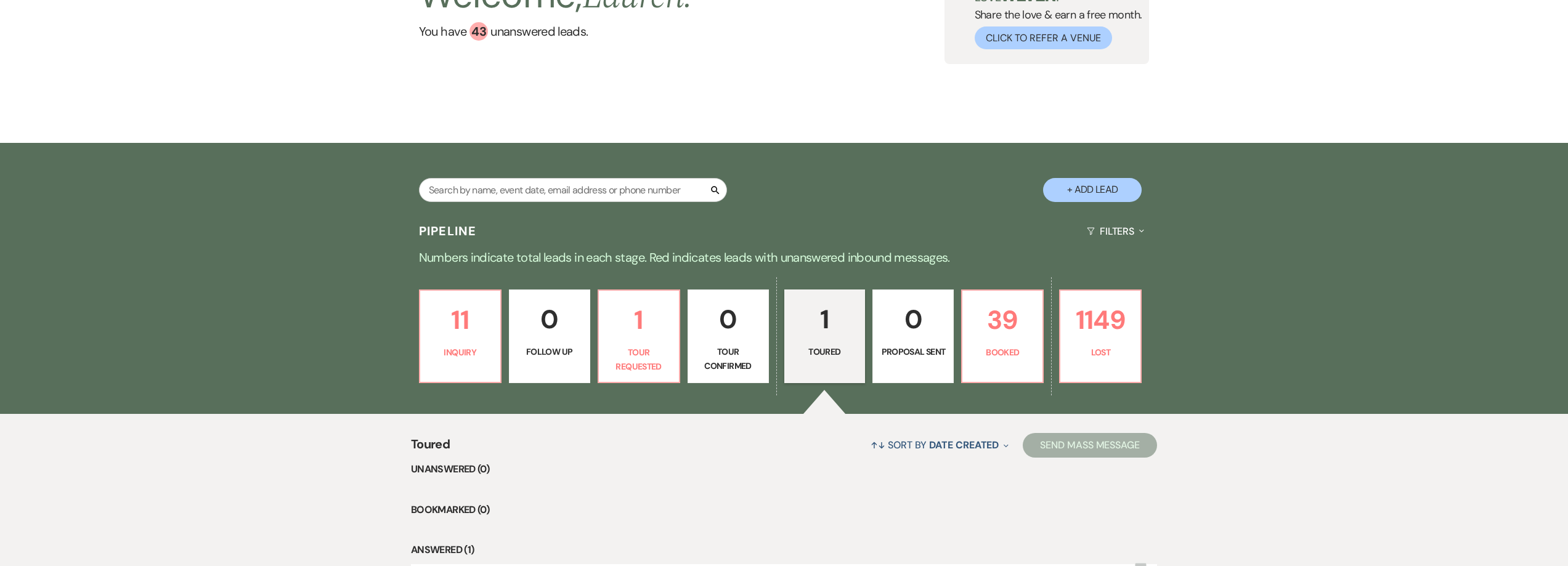
scroll to position [296, 0]
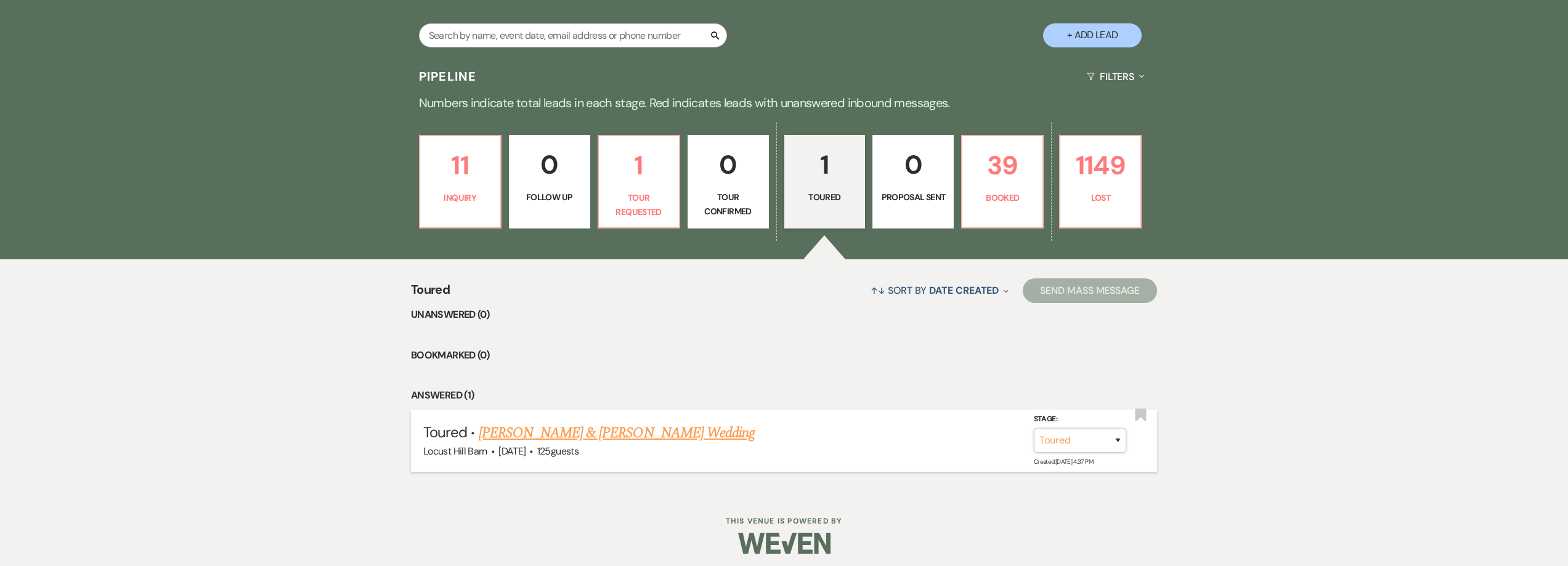
click at [1047, 441] on select "Inquiry Follow Up Tour Requested Tour Confirmed Toured Proposal Sent Booked Lost" at bounding box center [1080, 440] width 92 height 24
select select "8"
click at [1034, 429] on select "Inquiry Follow Up Tour Requested Tour Confirmed Toured Proposal Sent Booked Lost" at bounding box center [1080, 440] width 92 height 24
click at [1087, 438] on button "Save" at bounding box center [1101, 441] width 61 height 25
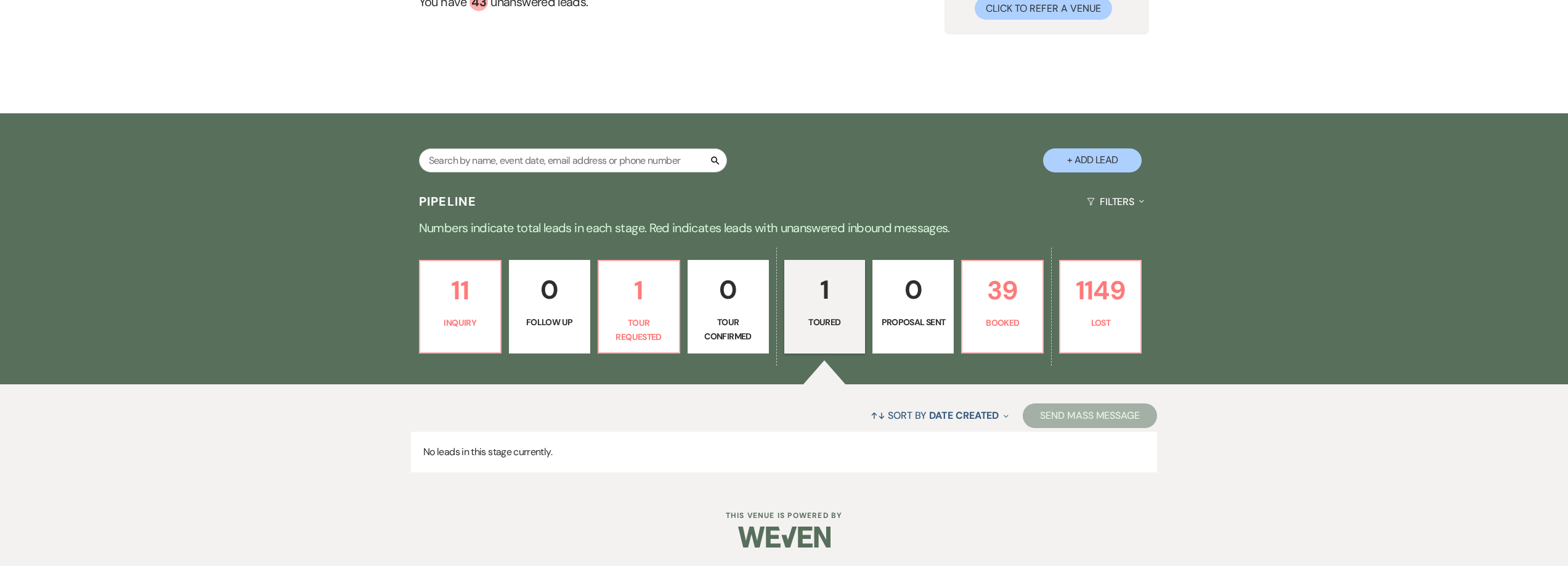
scroll to position [170, 0]
